Goal: Task Accomplishment & Management: Manage account settings

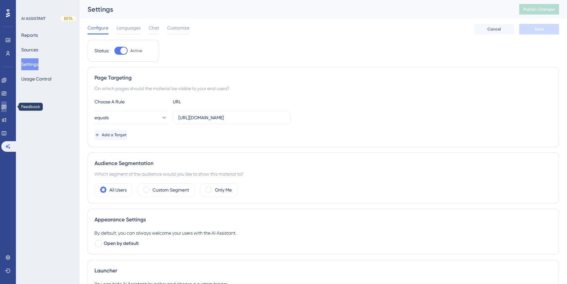
click at [7, 107] on link at bounding box center [3, 107] width 5 height 11
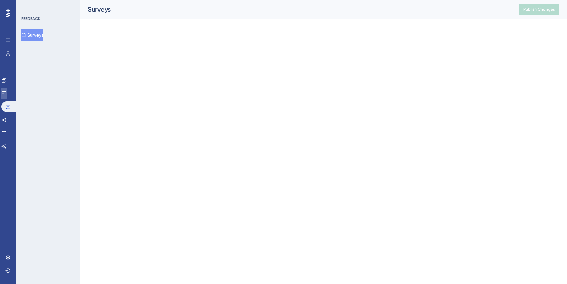
click at [7, 93] on link at bounding box center [3, 93] width 5 height 11
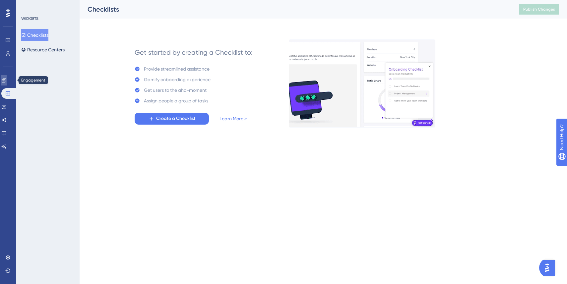
click at [6, 81] on icon at bounding box center [4, 80] width 4 height 4
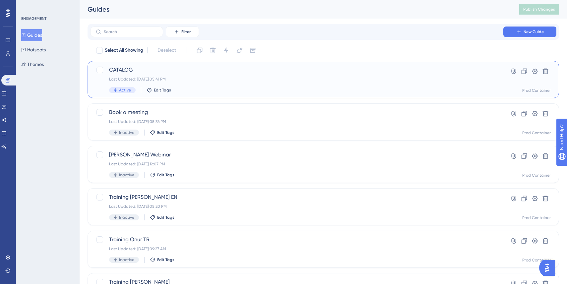
click at [210, 88] on div "Active Edit Tags" at bounding box center [297, 90] width 376 height 6
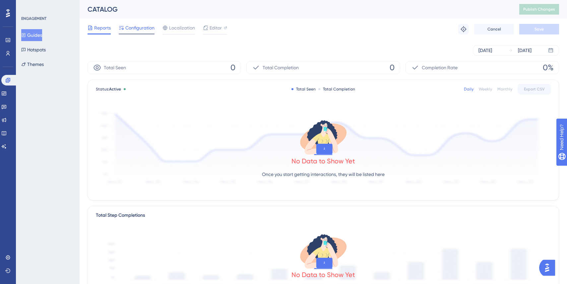
click at [140, 27] on span "Configuration" at bounding box center [139, 28] width 29 height 8
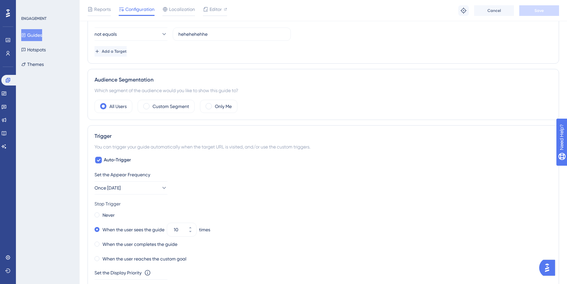
scroll to position [264, 0]
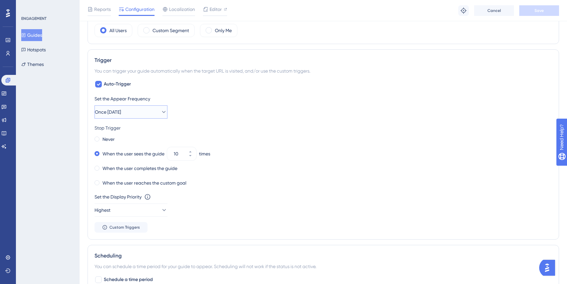
click at [139, 107] on button "Once [DATE]" at bounding box center [131, 112] width 73 height 13
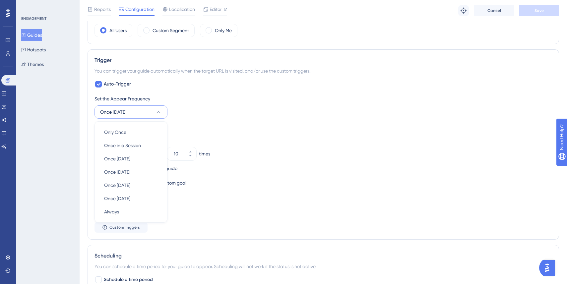
scroll to position [294, 0]
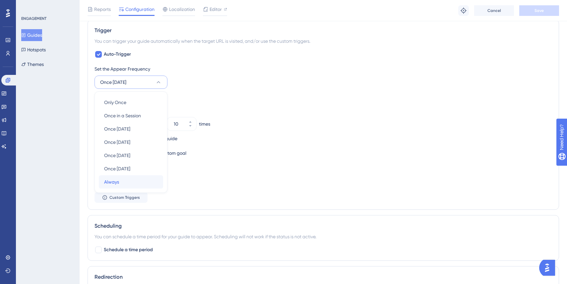
click at [123, 180] on div "Always Always" at bounding box center [131, 182] width 54 height 13
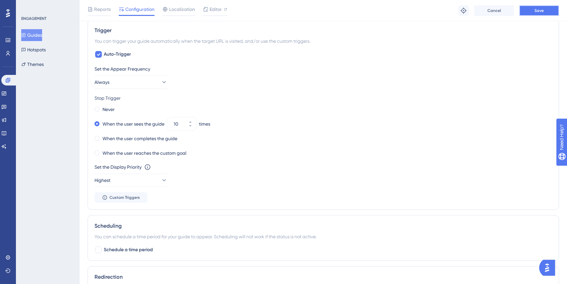
click at [536, 14] on button "Save" at bounding box center [540, 10] width 40 height 11
click at [142, 139] on label "When the user completes the guide" at bounding box center [140, 139] width 75 height 8
click at [543, 13] on span "Save" at bounding box center [539, 10] width 9 height 5
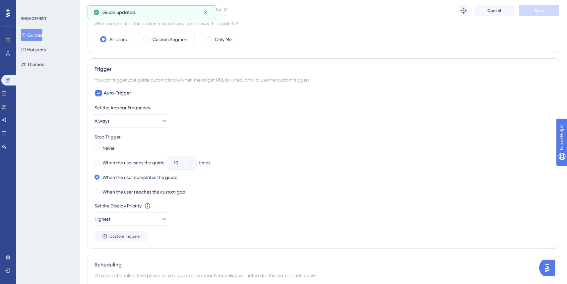
scroll to position [256, 0]
click at [106, 161] on label "When the user sees the guide" at bounding box center [134, 162] width 62 height 8
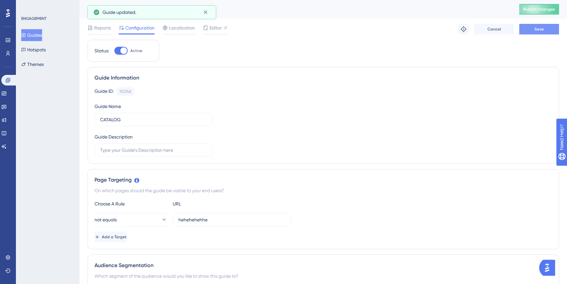
click at [547, 32] on button "Save" at bounding box center [540, 29] width 40 height 11
click at [534, 8] on span "Publish Changes" at bounding box center [540, 9] width 32 height 5
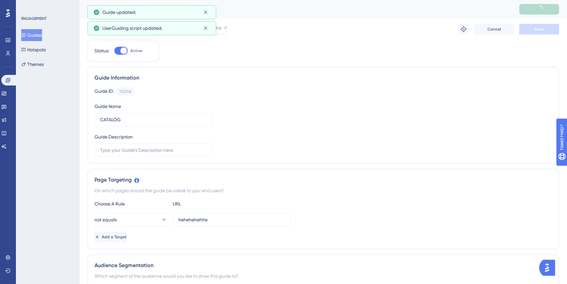
click at [181, 31] on div "UserGuiding script updated." at bounding box center [152, 28] width 129 height 14
click at [205, 28] on icon at bounding box center [206, 29] width 4 height 4
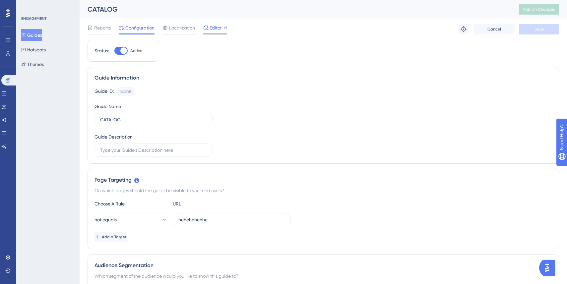
click at [213, 28] on span "Editor" at bounding box center [216, 28] width 12 height 8
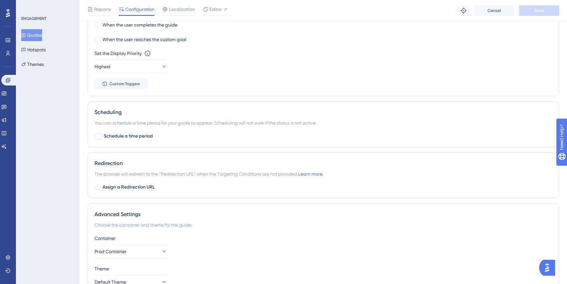
scroll to position [446, 0]
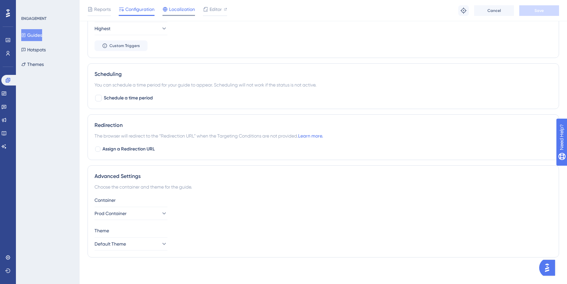
click at [180, 7] on span "Localization" at bounding box center [182, 9] width 26 height 8
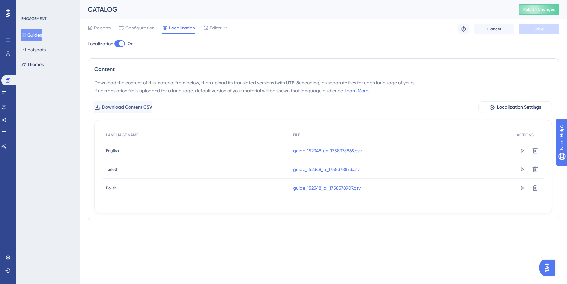
click at [213, 21] on div "Reports Configuration Localization Editor Troubleshoot Cancel Save" at bounding box center [324, 29] width 472 height 21
click at [213, 26] on span "Editor" at bounding box center [216, 28] width 12 height 8
click at [539, 10] on span "Publish Changes" at bounding box center [540, 9] width 32 height 5
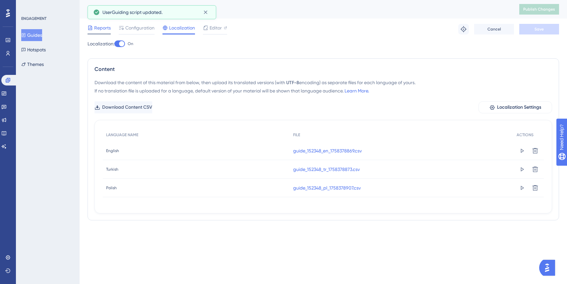
click at [99, 30] on span "Reports" at bounding box center [102, 28] width 17 height 8
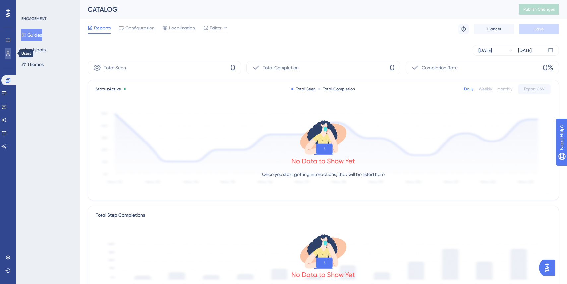
click at [7, 52] on icon at bounding box center [7, 53] width 5 height 5
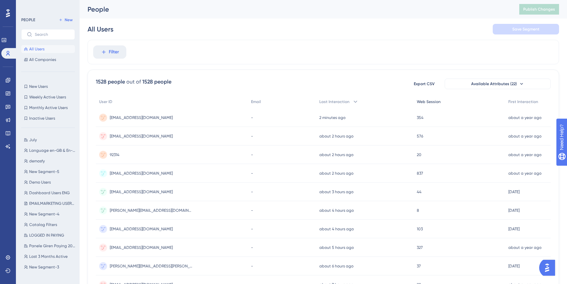
click at [430, 102] on span "Web Session" at bounding box center [429, 101] width 24 height 5
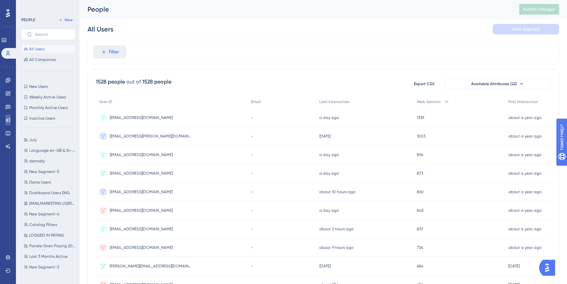
click at [10, 119] on icon at bounding box center [7, 119] width 5 height 5
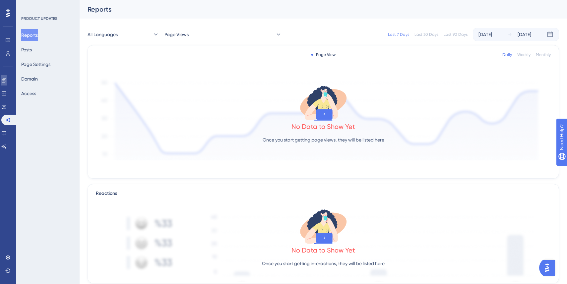
click at [7, 81] on icon at bounding box center [3, 80] width 5 height 5
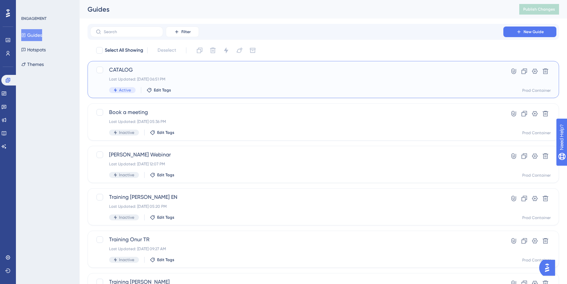
click at [197, 86] on div "CATALOG Last Updated: [DATE] 06:51 PM Active Edit Tags" at bounding box center [297, 79] width 376 height 27
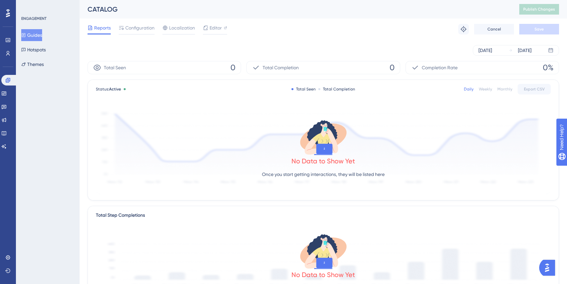
click at [141, 22] on div "Reports Configuration Localization Editor Troubleshoot Cancel Save" at bounding box center [324, 29] width 472 height 21
click at [141, 32] on div "Configuration" at bounding box center [137, 29] width 36 height 11
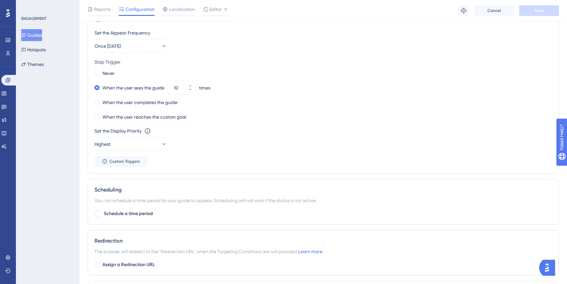
scroll to position [327, 0]
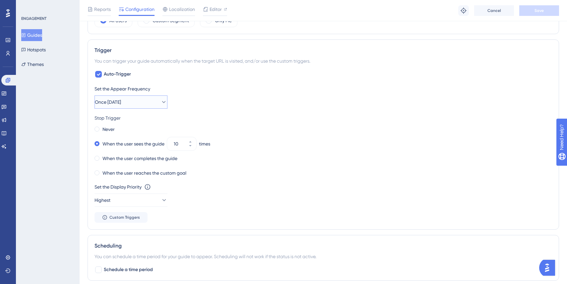
click at [148, 102] on button "Once [DATE]" at bounding box center [131, 102] width 73 height 13
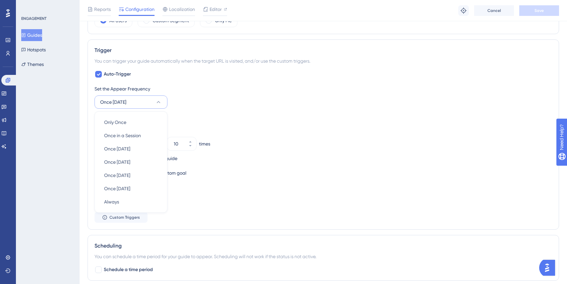
scroll to position [294, 0]
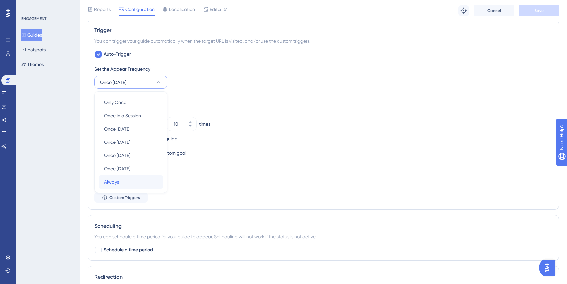
click at [123, 178] on div "Always Always" at bounding box center [131, 182] width 54 height 13
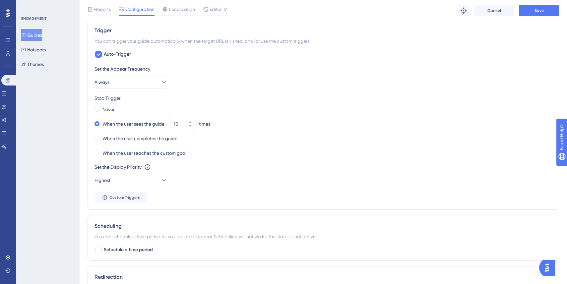
scroll to position [0, 0]
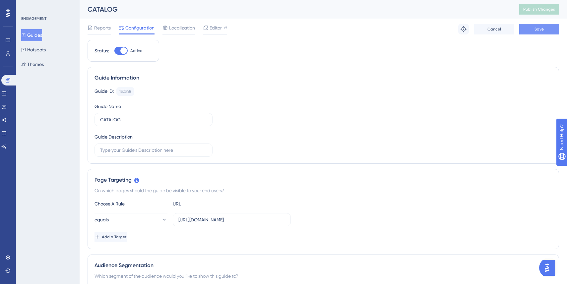
click at [541, 32] on button "Save" at bounding box center [540, 29] width 40 height 11
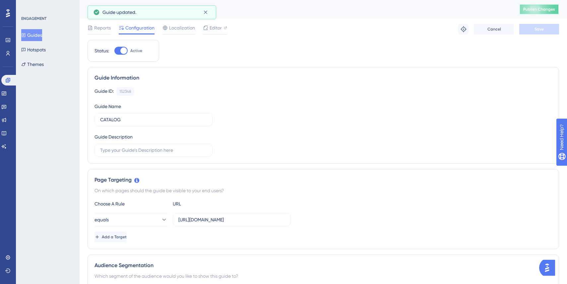
click at [532, 9] on span "Publish Changes" at bounding box center [540, 9] width 32 height 5
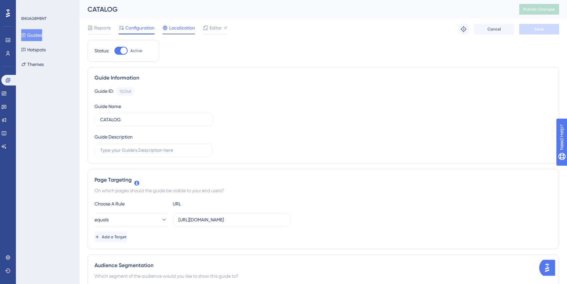
click at [180, 30] on span "Localization" at bounding box center [182, 28] width 26 height 8
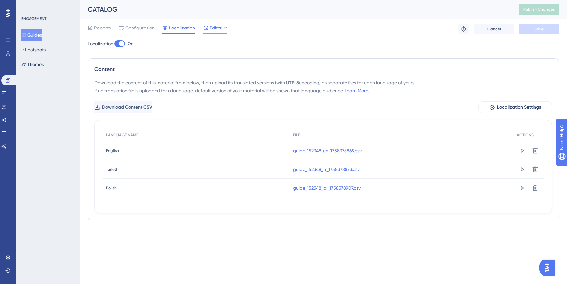
click at [216, 29] on span "Editor" at bounding box center [216, 28] width 12 height 8
click at [122, 44] on div at bounding box center [121, 43] width 5 height 5
click at [114, 44] on input "On" at bounding box center [114, 44] width 0 height 0
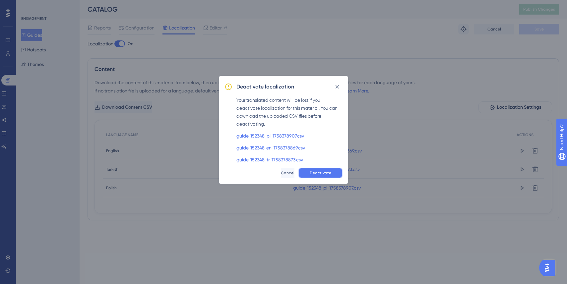
click at [322, 171] on span "Deactivate" at bounding box center [321, 173] width 22 height 5
checkbox input "false"
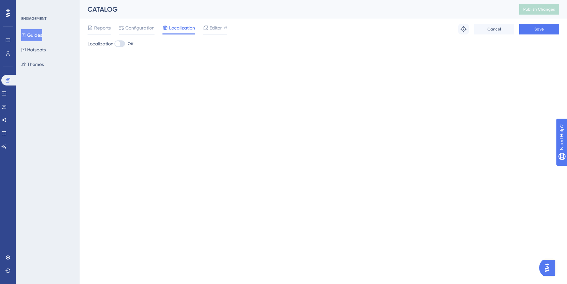
click at [522, 61] on div "Performance Users Engagement Widgets Feedback Product Updates Knowledge Base AI…" at bounding box center [324, 34] width 488 height 69
click at [539, 22] on div "Reports Configuration Localization Editor Troubleshoot Cancel Save" at bounding box center [324, 29] width 472 height 21
click at [539, 30] on span "Save" at bounding box center [539, 29] width 9 height 5
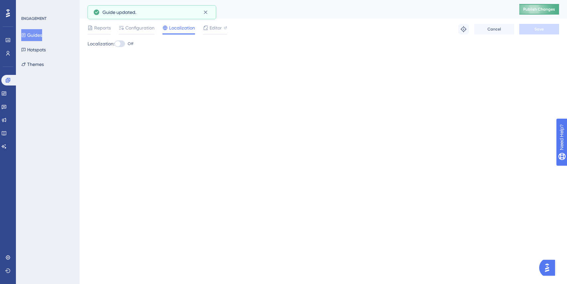
click at [540, 10] on span "Publish Changes" at bounding box center [540, 9] width 32 height 5
click at [540, 10] on icon at bounding box center [539, 9] width 10 height 10
click at [207, 26] on icon at bounding box center [205, 27] width 5 height 5
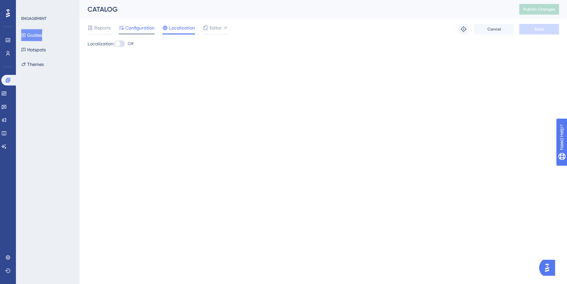
click at [145, 30] on span "Configuration" at bounding box center [139, 28] width 29 height 8
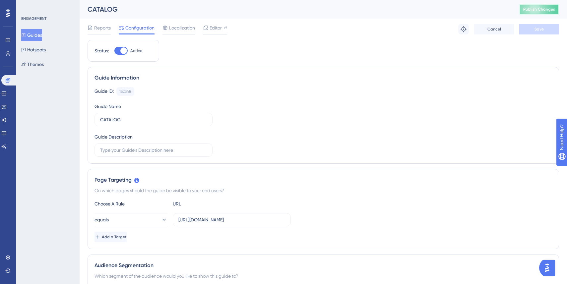
click at [530, 12] on button "Publish Changes" at bounding box center [540, 9] width 40 height 11
click at [185, 31] on span "Localization" at bounding box center [182, 28] width 26 height 8
